Goal: Navigation & Orientation: Understand site structure

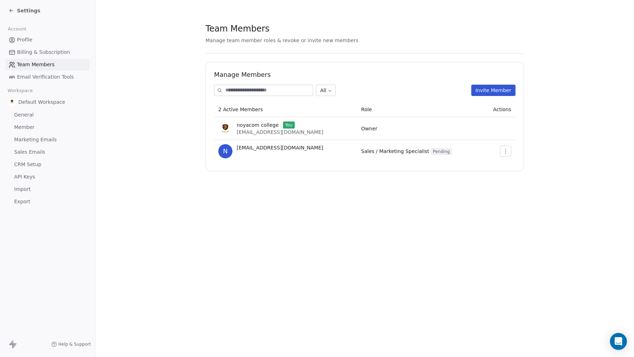
click at [291, 131] on span "[EMAIL_ADDRESS][DOMAIN_NAME]" at bounding box center [280, 132] width 87 height 6
click at [23, 40] on span "Profile" at bounding box center [25, 39] width 16 height 7
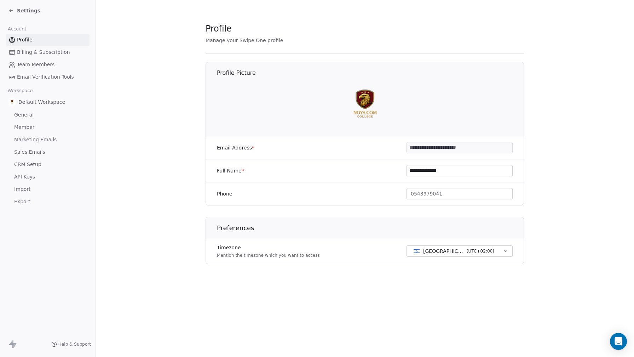
click at [7, 9] on div "Settings" at bounding box center [47, 10] width 95 height 21
click at [10, 10] on icon at bounding box center [10, 9] width 1 height 1
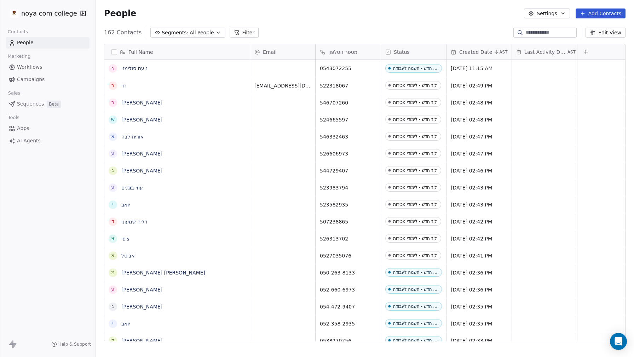
scroll to position [314, 538]
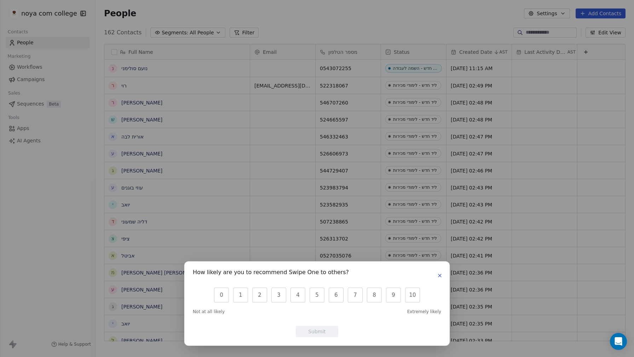
click at [438, 275] on icon "button" at bounding box center [440, 275] width 6 height 6
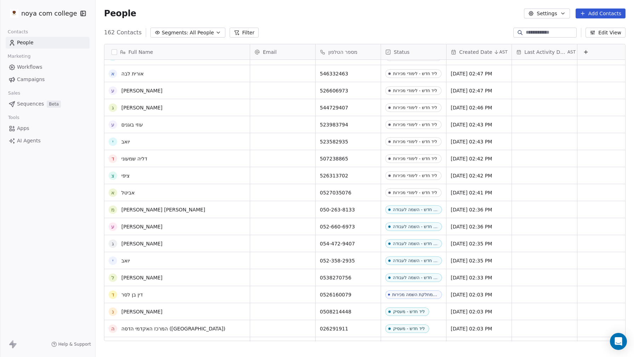
scroll to position [0, 0]
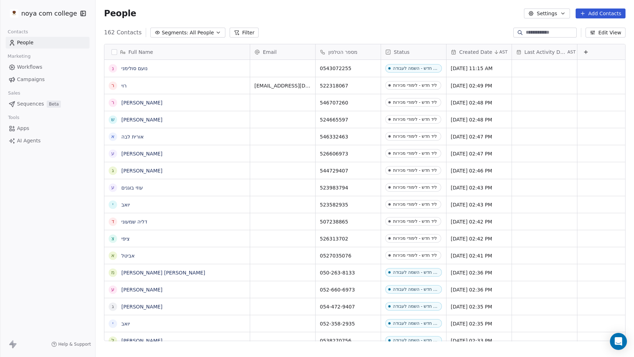
click at [15, 12] on html "noya com college Contacts People Marketing Workflows Campaigns Sales Sequences …" at bounding box center [317, 178] width 634 height 357
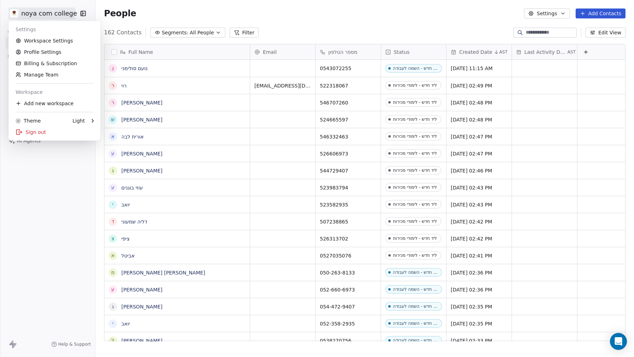
click at [62, 243] on html "noya com college Contacts People Marketing Workflows Campaigns Sales Sequences …" at bounding box center [317, 178] width 634 height 357
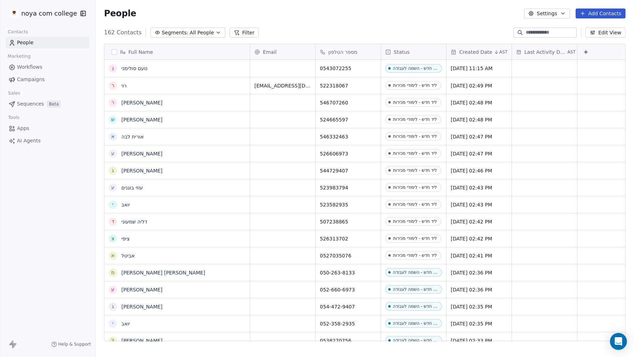
click at [61, 65] on link "Workflows" at bounding box center [48, 67] width 84 height 12
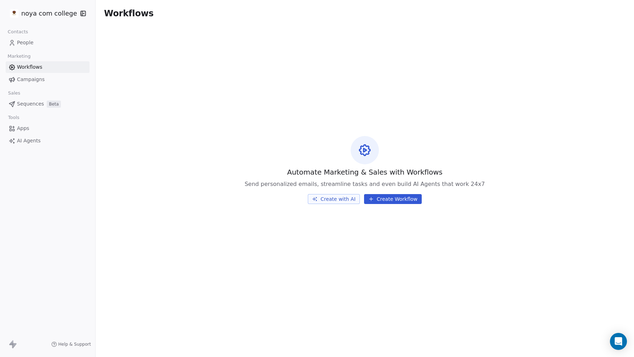
click at [36, 80] on span "Campaigns" at bounding box center [31, 79] width 28 height 7
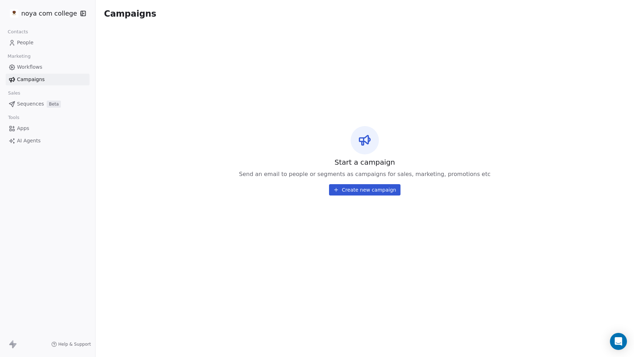
click at [31, 104] on span "Sequences" at bounding box center [30, 103] width 27 height 7
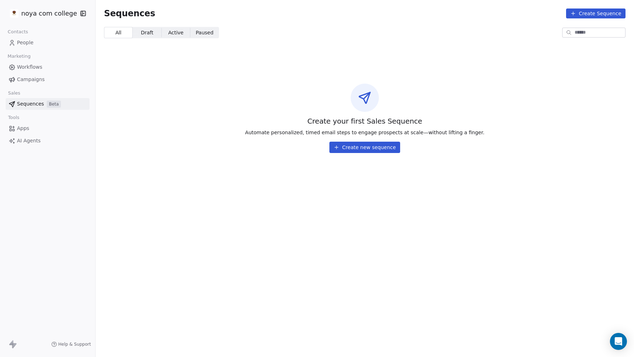
click at [35, 44] on link "People" at bounding box center [48, 43] width 84 height 12
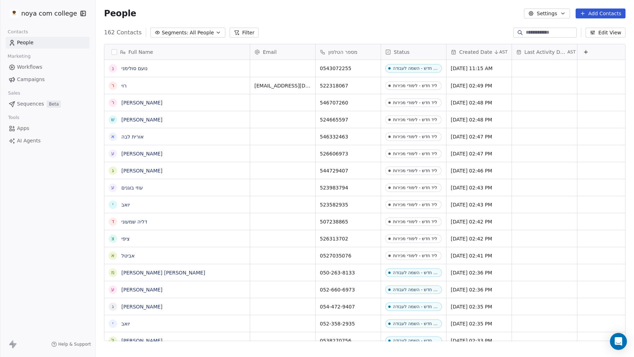
click at [37, 65] on span "Workflows" at bounding box center [29, 66] width 25 height 7
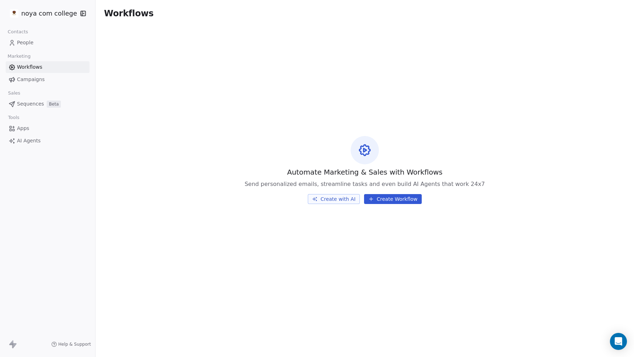
click at [37, 78] on span "Campaigns" at bounding box center [31, 79] width 28 height 7
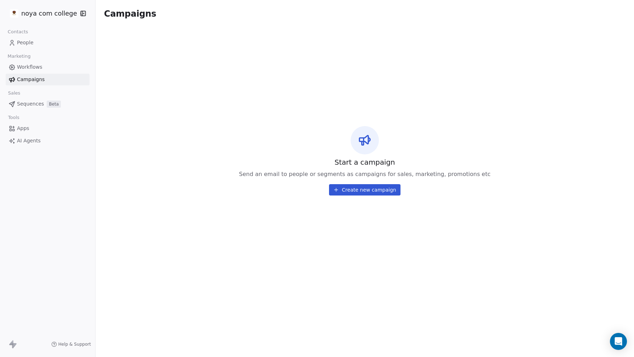
click at [41, 111] on div "Contacts People Marketing Workflows Campaigns Sales Sequences Beta Tools Apps A…" at bounding box center [47, 87] width 95 height 120
click at [44, 105] on link "Sequences Beta" at bounding box center [48, 104] width 84 height 12
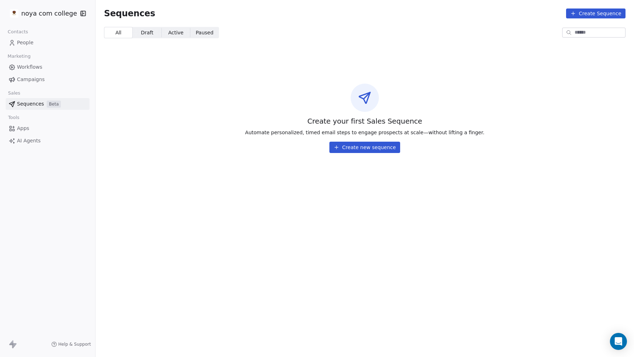
click at [39, 45] on link "People" at bounding box center [48, 43] width 84 height 12
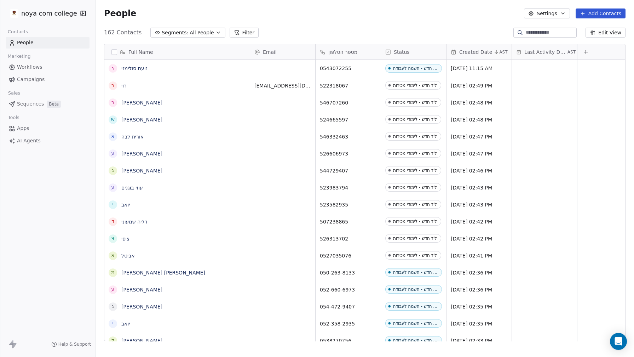
click at [34, 140] on span "AI Agents" at bounding box center [29, 140] width 24 height 7
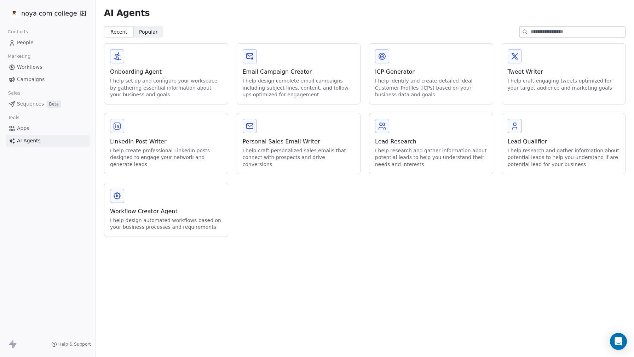
click at [38, 129] on link "Apps" at bounding box center [48, 128] width 84 height 12
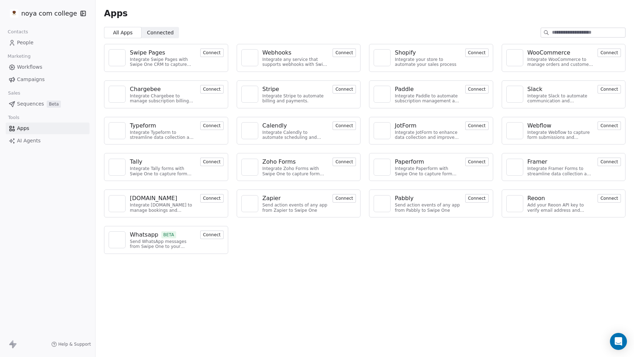
drag, startPoint x: 310, startPoint y: 250, endPoint x: 340, endPoint y: 226, distance: 39.0
click at [340, 226] on div "Swipe Pages Integrate Swipe Pages with Swipe One CRM to capture lead data. Conn…" at bounding box center [365, 148] width 538 height 221
